Goal: Communication & Community: Answer question/provide support

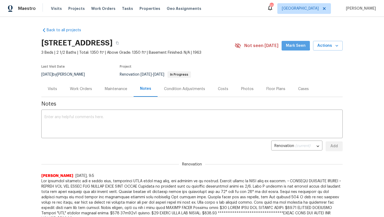
click at [290, 45] on span "Mark Seen" at bounding box center [296, 45] width 20 height 7
click at [90, 89] on div "Work Orders" at bounding box center [81, 88] width 22 height 5
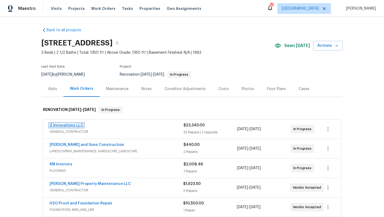
click at [74, 127] on link "Z Innovations LLC" at bounding box center [67, 125] width 34 height 4
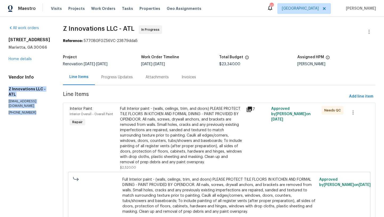
drag, startPoint x: 33, startPoint y: 110, endPoint x: 7, endPoint y: 89, distance: 33.7
copy div "Z Innovations LLC - ATL reno@zinnovationsga.com (470) 210-1536"
click at [24, 58] on link "Home details" at bounding box center [20, 59] width 23 height 4
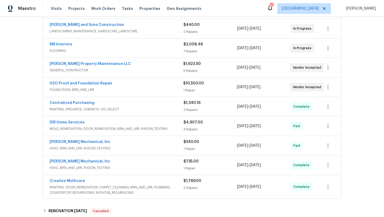
scroll to position [120, 0]
click at [95, 64] on link "[PERSON_NAME] Property Maintenance LLC" at bounding box center [90, 64] width 81 height 4
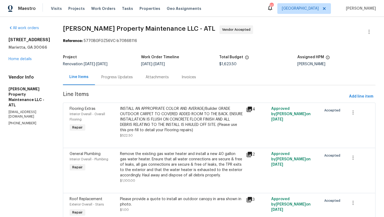
click at [115, 80] on div "Progress Updates" at bounding box center [117, 77] width 44 height 16
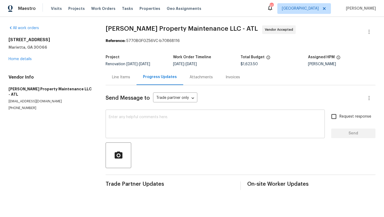
click at [120, 119] on textarea at bounding box center [215, 124] width 213 height 19
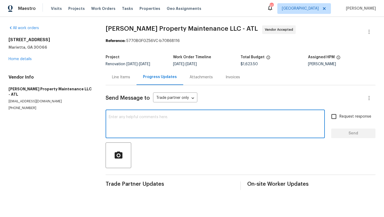
paste textarea "Z Innovations LLC - ATL reno@zinnovationsga.com (470) 210-1536"
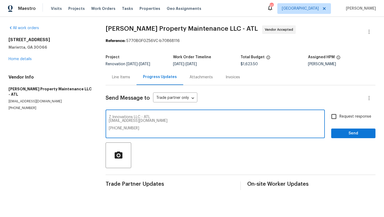
click at [109, 117] on textarea "Z Innovations LLC - ATL reno@zinnovationsga.com (470) 210-1536" at bounding box center [215, 124] width 213 height 19
click at [238, 117] on textarea "Good morning Danny, this hoe has an ongoing project, Z Innovations LLC - ATL re…" at bounding box center [215, 124] width 213 height 19
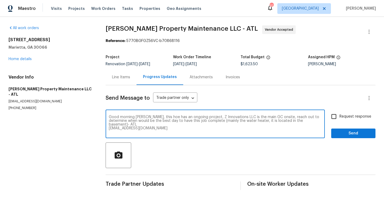
click at [274, 120] on textarea "Good morning Danny, this hoe has an ongoing project, Z Innovations LLC is the m…" at bounding box center [215, 124] width 213 height 19
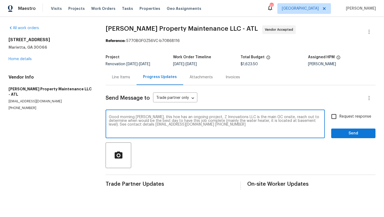
click at [228, 122] on textarea "Good morning Danny, this hoe has an ongoing project, Z Innovations LLC is the m…" at bounding box center [215, 124] width 213 height 19
click at [219, 127] on textarea "Good morning Danny, this hoe has an ongoing project, Z Innovations LLC is the m…" at bounding box center [215, 124] width 213 height 19
type textarea "Good morning Danny, this hoe has an ongoing project, Z Innovations LLC is the m…"
click at [335, 116] on input "Request response" at bounding box center [333, 116] width 11 height 11
checkbox input "true"
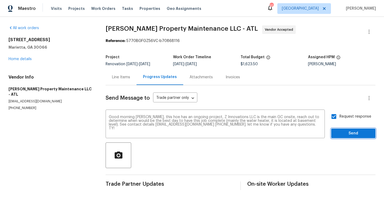
click at [347, 130] on span "Send" at bounding box center [354, 133] width 36 height 7
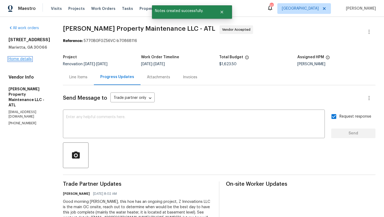
click at [29, 58] on link "Home details" at bounding box center [20, 59] width 23 height 4
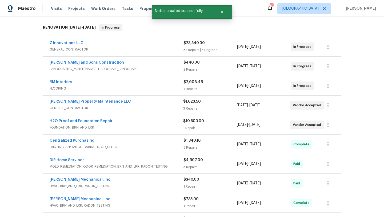
scroll to position [84, 0]
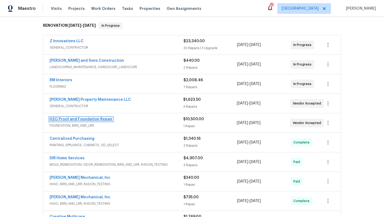
click at [88, 118] on link "H2O Proof and Foundation Repair" at bounding box center [81, 119] width 63 height 4
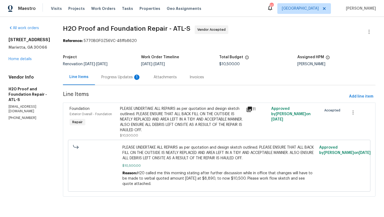
click at [117, 77] on div "Progress Updates 1" at bounding box center [120, 76] width 39 height 5
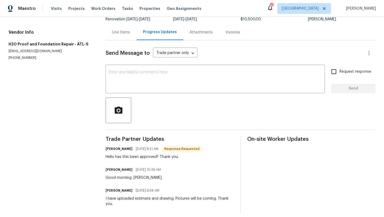
scroll to position [43, 0]
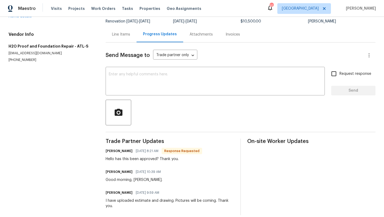
click at [125, 36] on div "Line Items" at bounding box center [121, 34] width 18 height 5
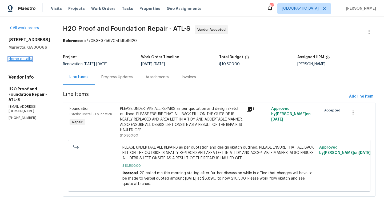
click at [26, 59] on link "Home details" at bounding box center [20, 59] width 23 height 4
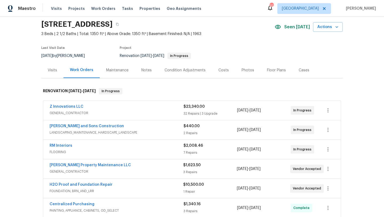
scroll to position [20, 0]
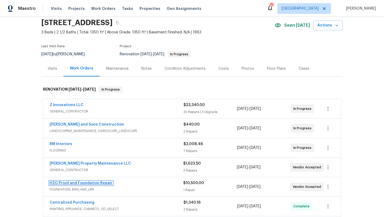
click at [80, 183] on link "H2O Proof and Foundation Repair" at bounding box center [81, 183] width 63 height 4
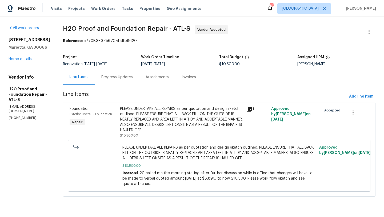
click at [119, 81] on div "Progress Updates" at bounding box center [117, 77] width 44 height 16
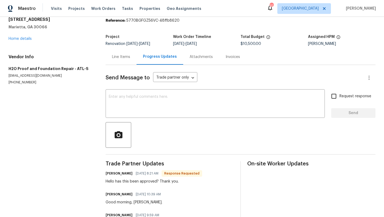
scroll to position [25, 0]
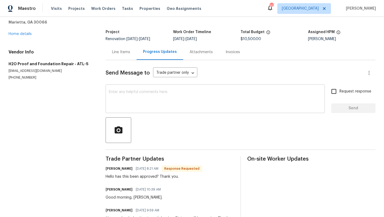
click at [140, 108] on textarea at bounding box center [215, 99] width 213 height 19
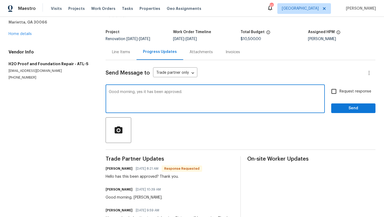
type textarea "Good morning, yes it has been approved."
click at [335, 93] on input "Request response" at bounding box center [333, 91] width 11 height 11
checkbox input "true"
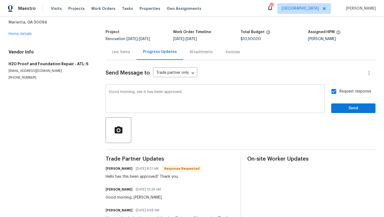
click at [216, 102] on textarea "Good morning, yes it has been approved." at bounding box center [215, 99] width 213 height 19
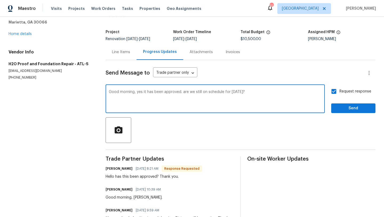
type textarea "Good morning, yes it has been approved. are we still on schedule for today?"
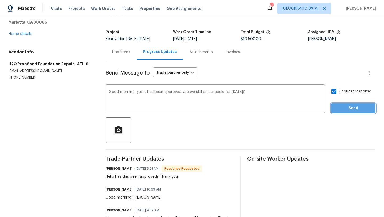
click at [355, 111] on button "Send" at bounding box center [353, 108] width 44 height 10
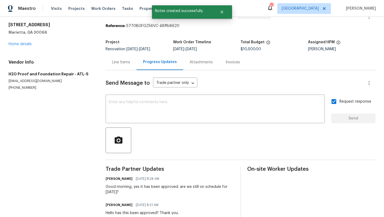
scroll to position [21, 0]
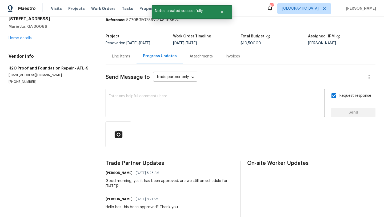
click at [122, 58] on div "Line Items" at bounding box center [121, 56] width 18 height 5
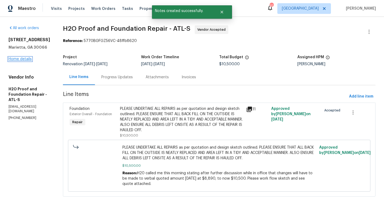
click at [28, 60] on link "Home details" at bounding box center [20, 59] width 23 height 4
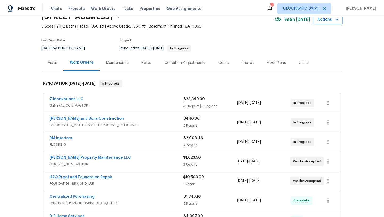
scroll to position [26, 0]
click at [106, 176] on link "H2O Proof and Foundation Repair" at bounding box center [81, 177] width 63 height 4
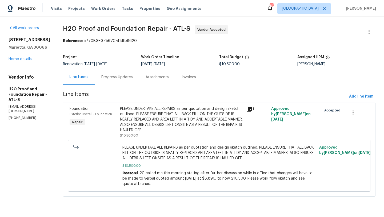
click at [111, 75] on div "Progress Updates" at bounding box center [116, 76] width 31 height 5
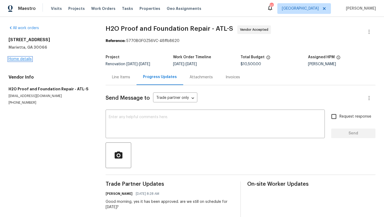
click at [25, 58] on link "Home details" at bounding box center [20, 59] width 23 height 4
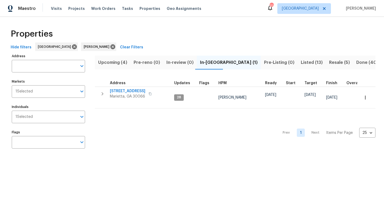
click at [116, 61] on span "Upcoming (4)" at bounding box center [112, 62] width 29 height 7
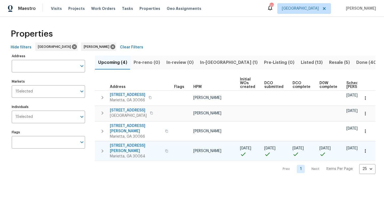
click at [128, 143] on span "3526 W Hampton Dr NW" at bounding box center [136, 148] width 52 height 11
click at [326, 63] on button "Resale (5)" at bounding box center [339, 62] width 27 height 14
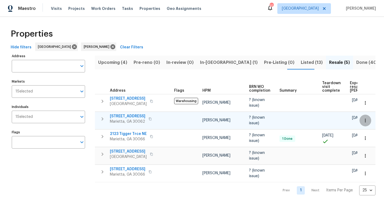
click at [367, 121] on icon "button" at bounding box center [365, 120] width 5 height 5
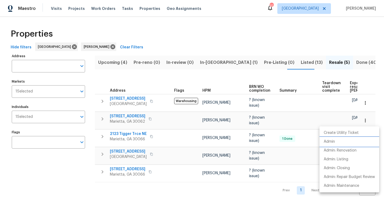
click at [337, 140] on li "Admin" at bounding box center [350, 141] width 60 height 9
click at [134, 116] on div at bounding box center [192, 108] width 384 height 217
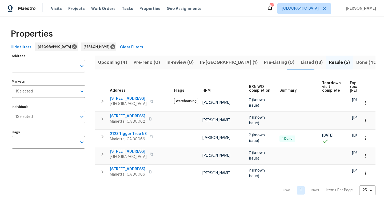
click at [134, 116] on span "2864 Sudbury Ct" at bounding box center [127, 115] width 35 height 5
click at [211, 61] on span "In-reno (1)" at bounding box center [229, 62] width 58 height 7
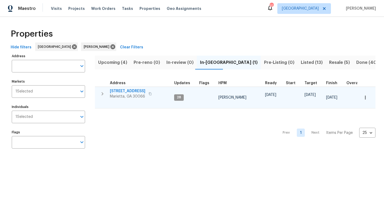
click at [122, 91] on span "692 Suholden Cir" at bounding box center [127, 90] width 35 height 5
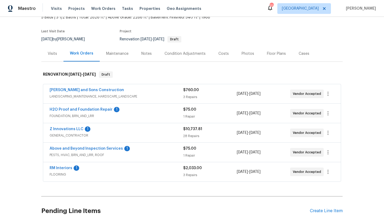
scroll to position [37, 0]
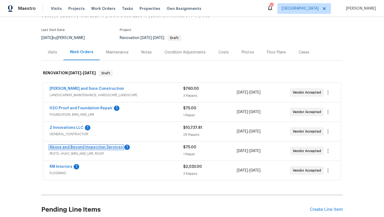
click at [100, 146] on link "Above and Beyond Inspection Services" at bounding box center [86, 147] width 73 height 4
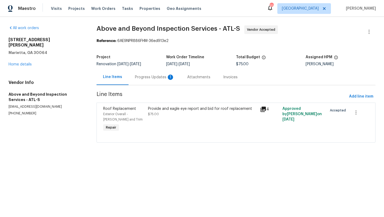
click at [153, 80] on div "Progress Updates 1" at bounding box center [155, 77] width 52 height 16
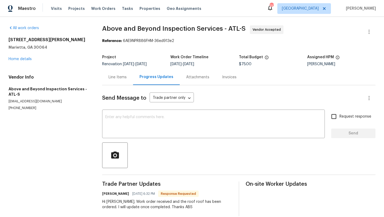
scroll to position [8, 0]
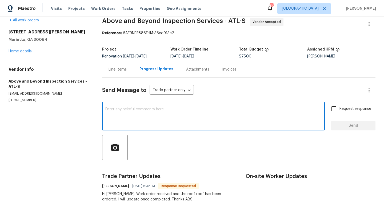
click at [142, 116] on textarea at bounding box center [213, 116] width 216 height 19
type textarea "Good morning, thank you."
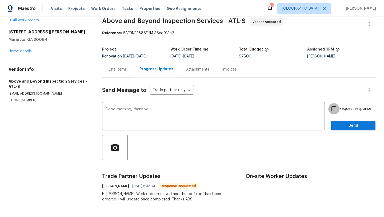
click at [333, 112] on input "Request response" at bounding box center [333, 108] width 11 height 11
checkbox input "true"
click at [341, 123] on span "Send" at bounding box center [354, 125] width 36 height 7
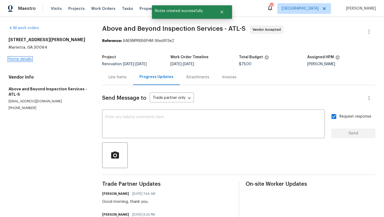
click at [26, 58] on link "Home details" at bounding box center [20, 59] width 23 height 4
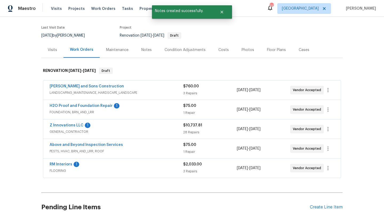
scroll to position [79, 0]
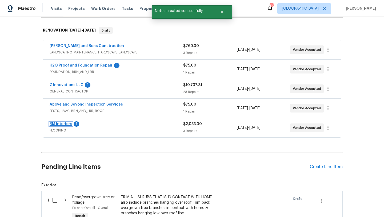
click at [63, 123] on link "RM Interiors" at bounding box center [61, 124] width 23 height 4
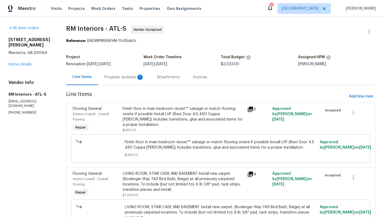
click at [120, 79] on div "Progress Updates 1" at bounding box center [124, 76] width 39 height 5
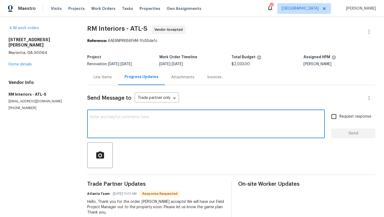
click at [112, 118] on textarea at bounding box center [205, 124] width 231 height 19
type textarea "ty"
click at [333, 117] on input "Request response" at bounding box center [333, 116] width 11 height 11
checkbox input "true"
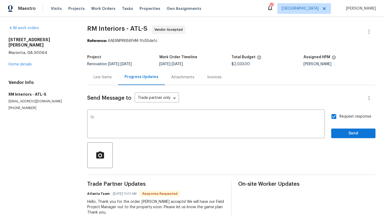
click at [337, 138] on div "Send Message to Trade partner only Trade partner only ​ ty x ​ Request response…" at bounding box center [231, 166] width 288 height 162
click at [338, 136] on span "Send" at bounding box center [354, 133] width 36 height 7
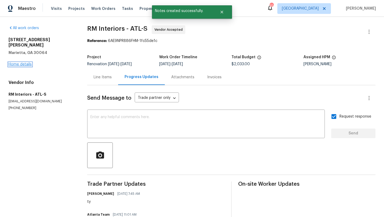
click at [30, 62] on link "Home details" at bounding box center [20, 64] width 23 height 4
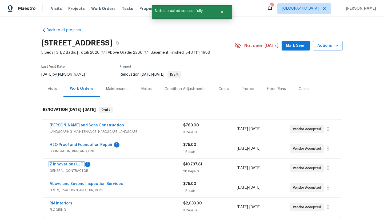
click at [61, 164] on link "Z Innovations LLC" at bounding box center [67, 164] width 34 height 4
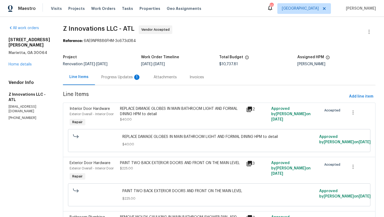
click at [123, 78] on div "Progress Updates 1" at bounding box center [120, 76] width 39 height 5
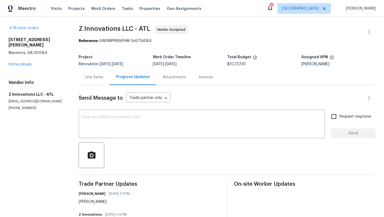
click at [96, 78] on div "Line Items" at bounding box center [94, 76] width 18 height 5
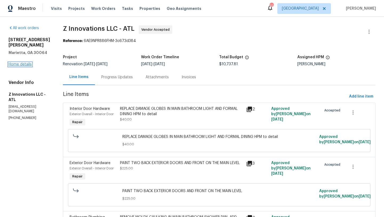
click at [22, 64] on link "Home details" at bounding box center [20, 64] width 23 height 4
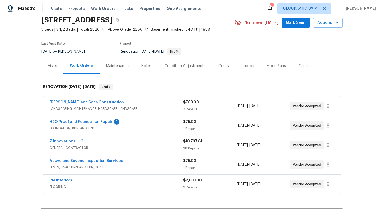
scroll to position [26, 0]
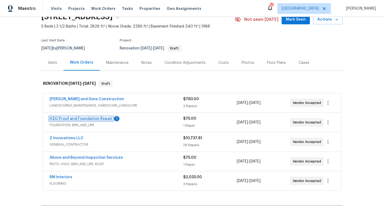
click at [78, 119] on link "H2O Proof and Foundation Repair" at bounding box center [81, 119] width 63 height 4
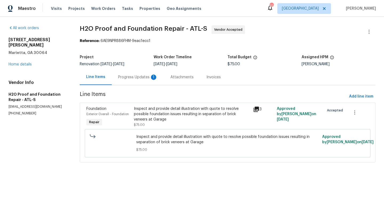
click at [129, 77] on div "Progress Updates 1" at bounding box center [137, 76] width 39 height 5
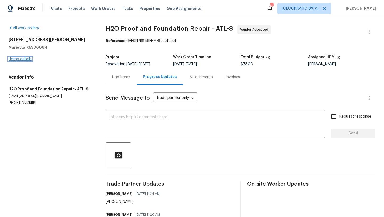
click at [25, 59] on link "Home details" at bounding box center [20, 59] width 23 height 4
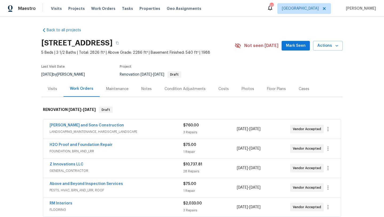
click at [288, 48] on button "Mark Seen" at bounding box center [296, 46] width 28 height 10
click at [71, 165] on link "Z Innovations LLC" at bounding box center [67, 164] width 34 height 4
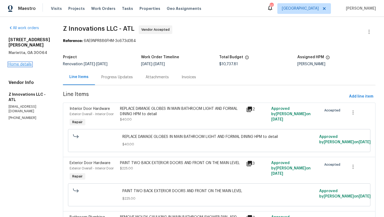
click at [22, 66] on link "Home details" at bounding box center [20, 64] width 23 height 4
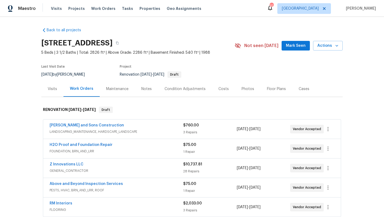
click at [302, 47] on span "Mark Seen" at bounding box center [296, 45] width 20 height 7
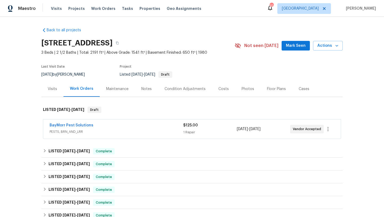
click at [118, 125] on div "BayMorr Pest Solutions" at bounding box center [117, 125] width 134 height 6
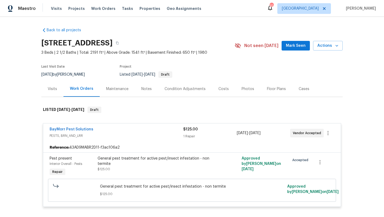
click at [293, 44] on span "Mark Seen" at bounding box center [296, 45] width 20 height 7
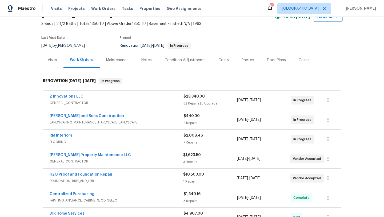
scroll to position [29, 0]
click at [97, 155] on link "[PERSON_NAME] Property Maintenance LLC" at bounding box center [90, 155] width 81 height 4
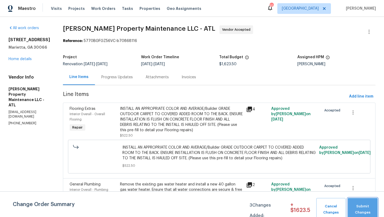
click at [355, 204] on span "Submit Changes" at bounding box center [362, 209] width 25 height 12
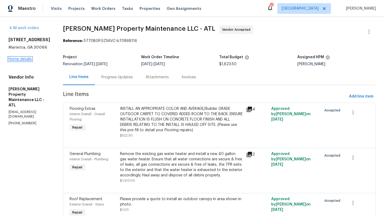
click at [27, 58] on link "Home details" at bounding box center [20, 59] width 23 height 4
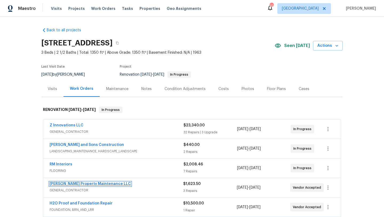
click at [83, 183] on link "[PERSON_NAME] Property Maintenance LLC" at bounding box center [90, 184] width 81 height 4
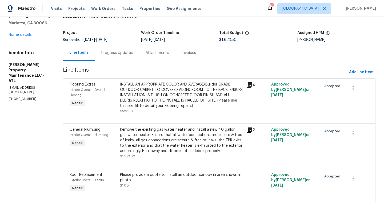
scroll to position [26, 0]
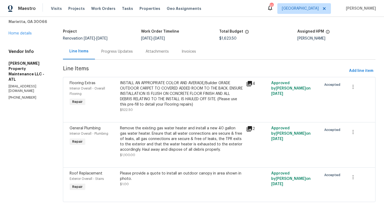
click at [106, 173] on div "Roof Replacement" at bounding box center [93, 172] width 47 height 5
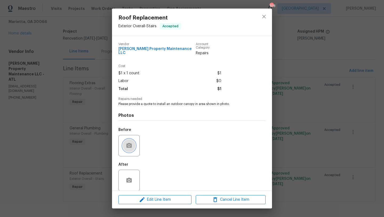
click at [132, 142] on icon "button" at bounding box center [129, 145] width 6 height 6
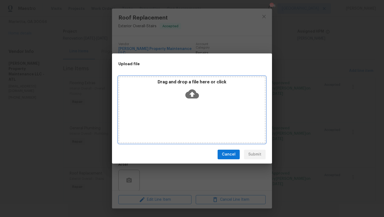
click at [164, 107] on div "Drag and drop a file here or click" at bounding box center [191, 109] width 147 height 67
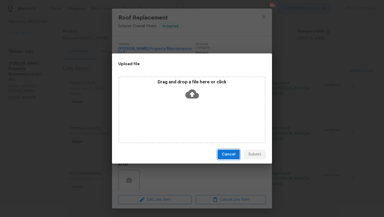
click at [228, 159] on button "Cancel" at bounding box center [229, 154] width 22 height 10
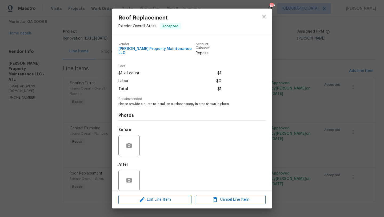
click at [310, 62] on div "Roof Replacement Exterior Overall - Stairs Accepted Vendor [PERSON_NAME] Proper…" at bounding box center [192, 108] width 384 height 217
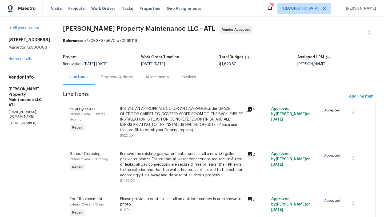
scroll to position [26, 0]
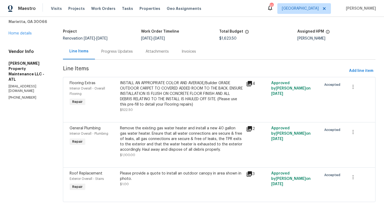
click at [92, 174] on span "Roof Replacement" at bounding box center [86, 173] width 33 height 4
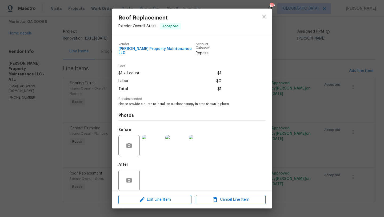
click at [157, 143] on img at bounding box center [152, 145] width 21 height 21
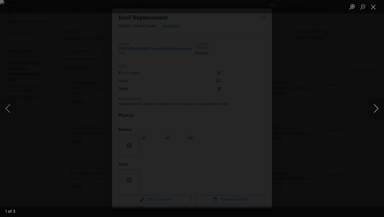
click at [373, 112] on button "Next image" at bounding box center [376, 108] width 16 height 21
click at [349, 78] on div "Lightbox" at bounding box center [192, 108] width 384 height 217
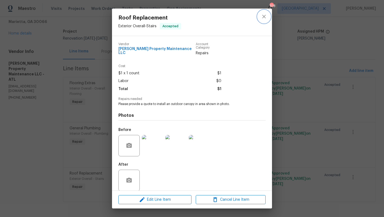
click at [266, 19] on icon "close" at bounding box center [264, 16] width 6 height 6
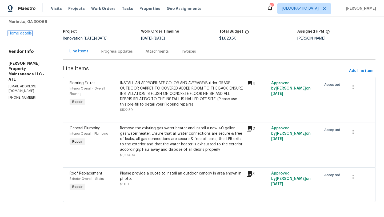
click at [27, 32] on link "Home details" at bounding box center [20, 33] width 23 height 4
